Goal: Communication & Community: Participate in discussion

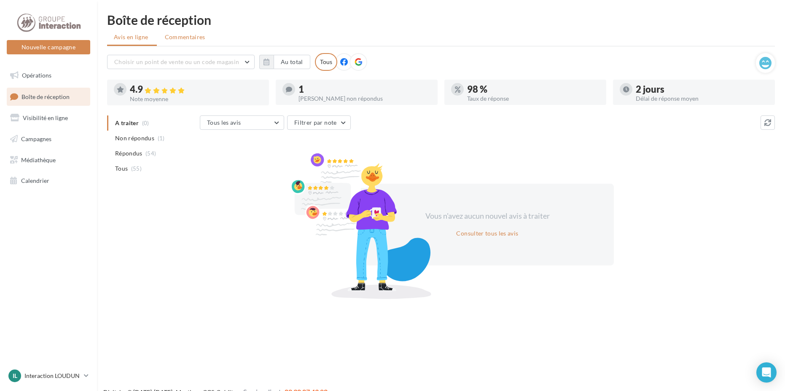
click at [191, 38] on span "Commentaires" at bounding box center [185, 37] width 40 height 8
